Goal: Information Seeking & Learning: Learn about a topic

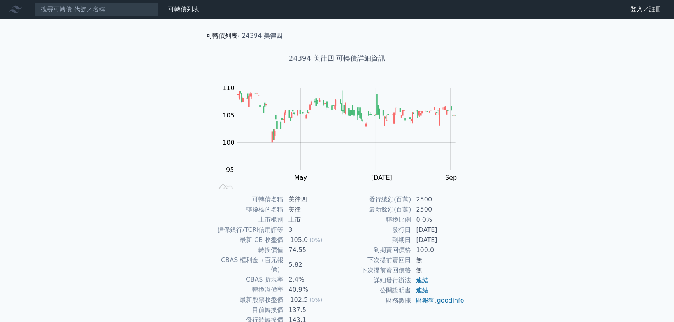
click at [224, 36] on link "可轉債列表" at bounding box center [221, 35] width 31 height 7
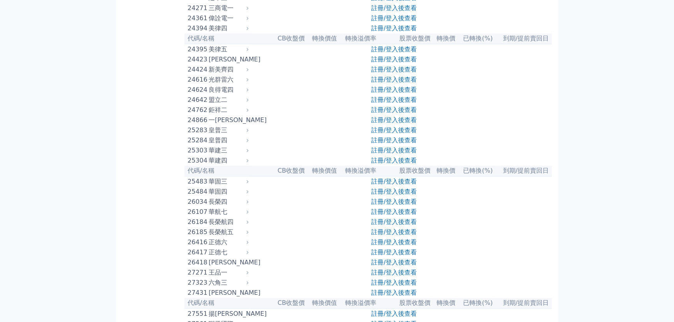
scroll to position [778, 0]
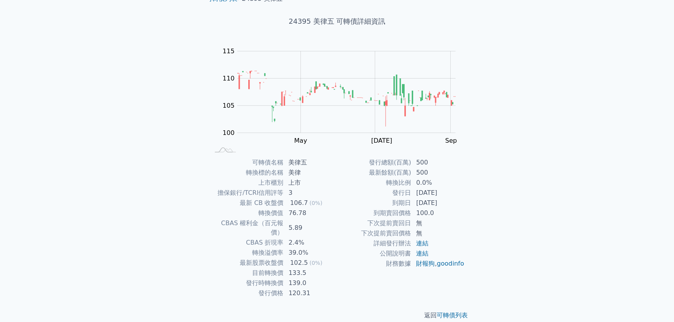
scroll to position [38, 0]
